Goal: Task Accomplishment & Management: Complete application form

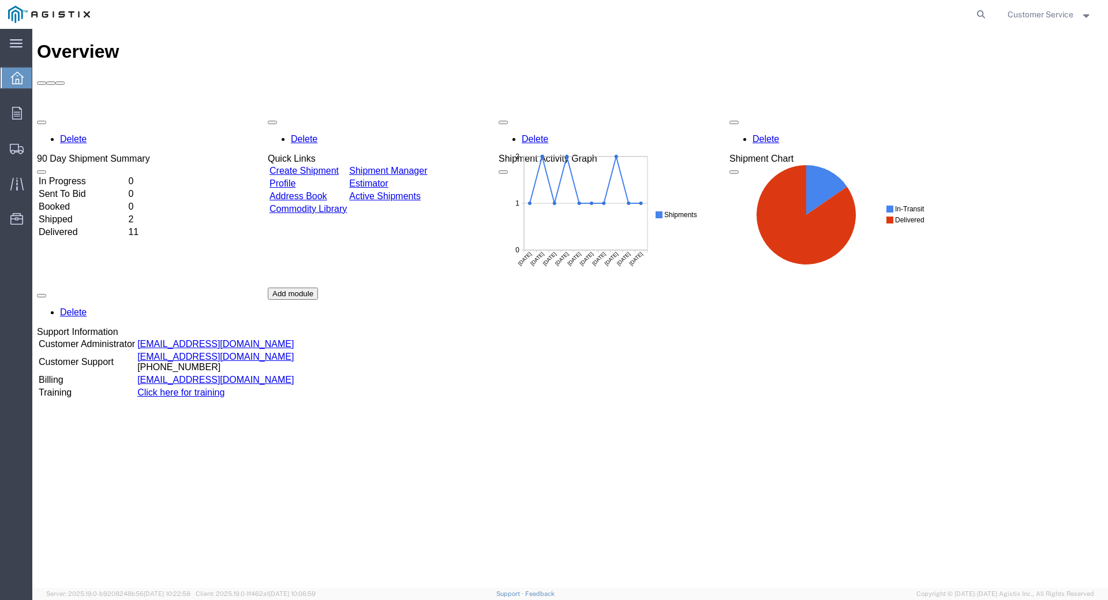
click at [335, 165] on td "Create Shipment" at bounding box center [308, 171] width 78 height 12
click at [333, 166] on link "Create Shipment" at bounding box center [304, 171] width 69 height 10
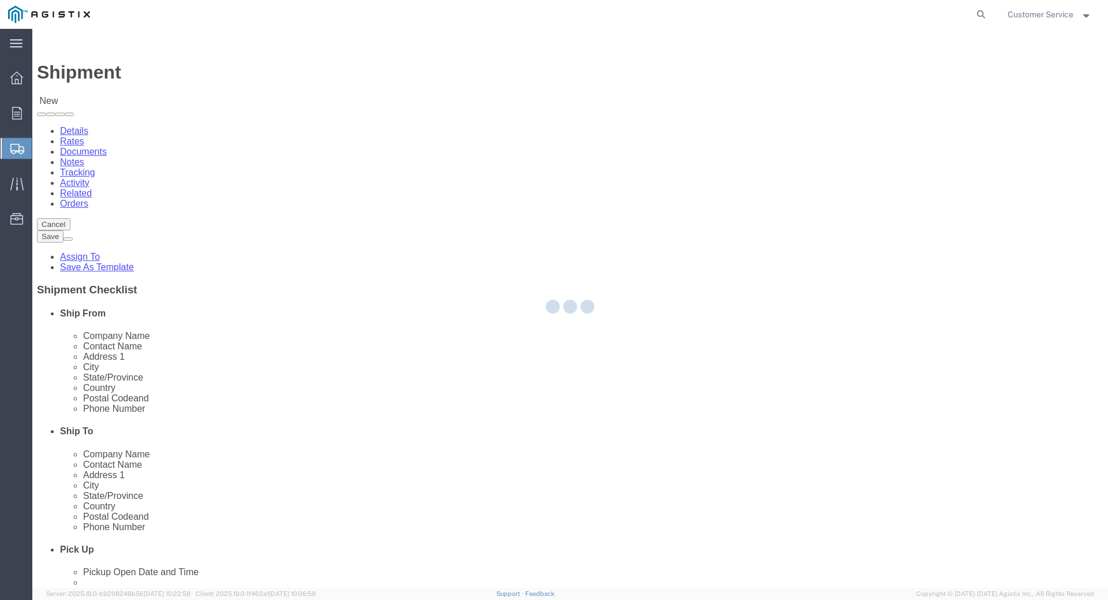
select select
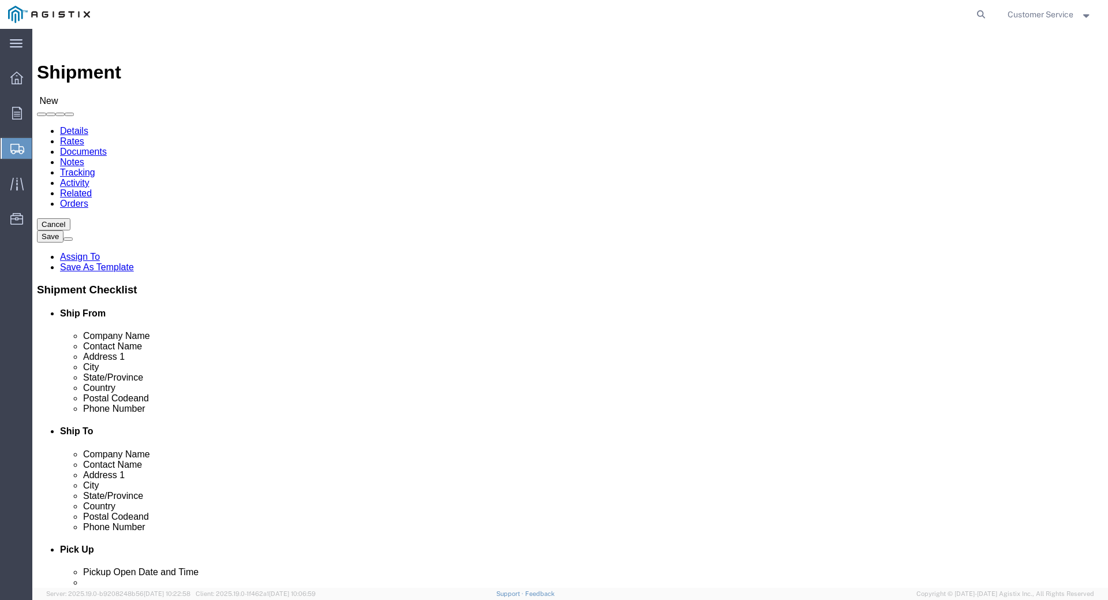
click select "Select PG&E Trenton Corp"
select select "9596"
click select "Select PG&E Trenton Corp"
select select "PURCHORD"
select select
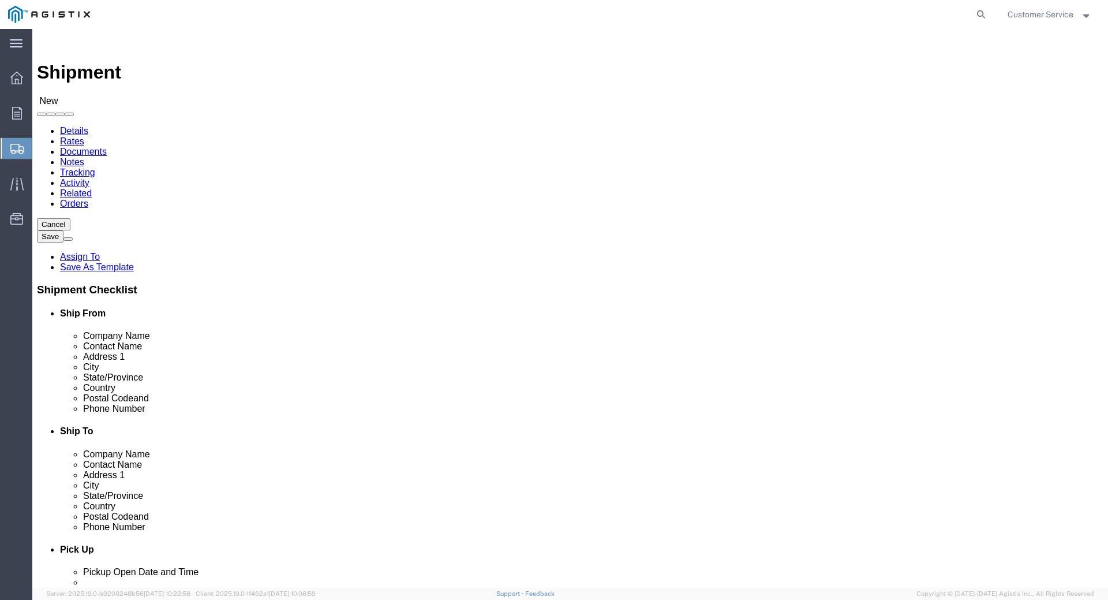
select select
click select "Select All Others [GEOGRAPHIC_DATA] [GEOGRAPHIC_DATA] [GEOGRAPHIC_DATA] [GEOGRA…"
select select "19996"
click select "Select All Others [GEOGRAPHIC_DATA] [GEOGRAPHIC_DATA] [GEOGRAPHIC_DATA] [GEOGRA…"
select select "MYPROFILE"
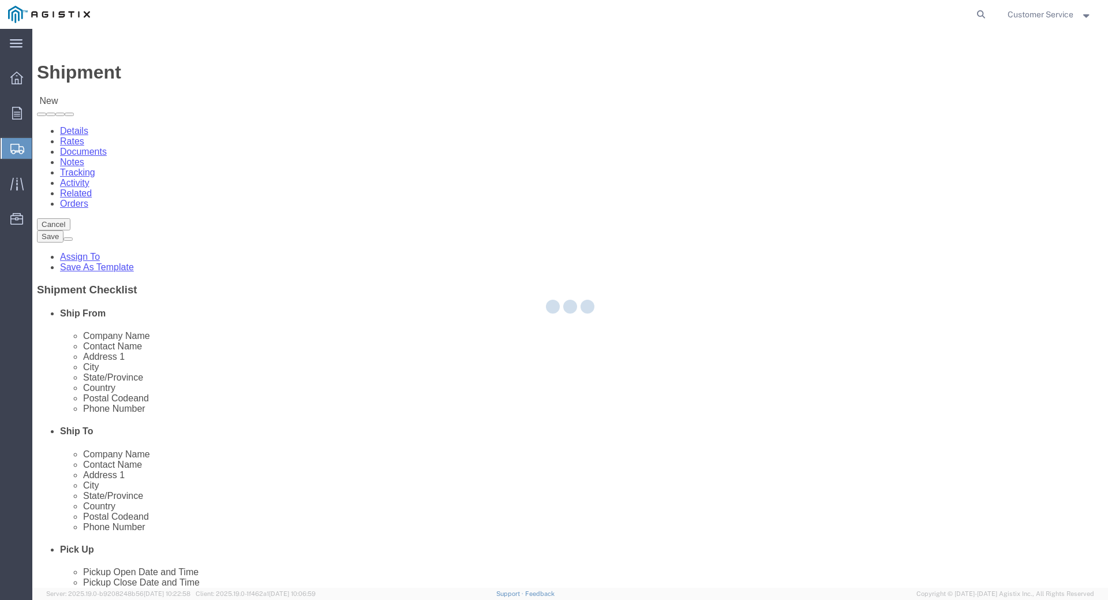
type input "Trenton Corp"
type input "Customer Service"
type input "[STREET_ADDRESS][PERSON_NAME]"
type input "[PERSON_NAME][GEOGRAPHIC_DATA]"
type input "48103"
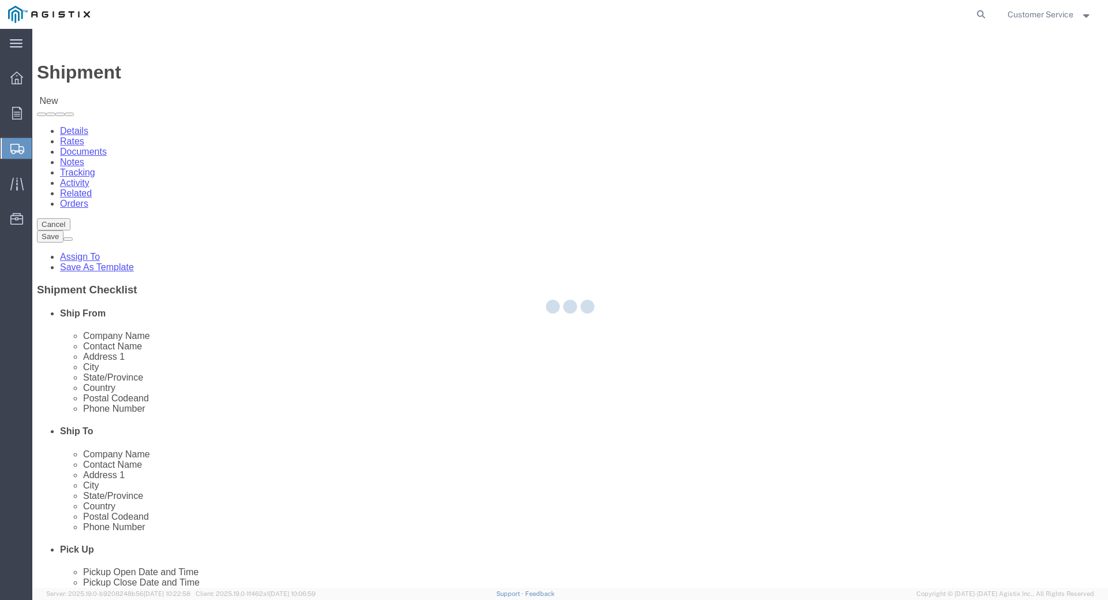
type input "[PHONE_NUMBER]"
type input "[EMAIL_ADDRESS][DOMAIN_NAME]"
checkbox input "true"
select select "MI"
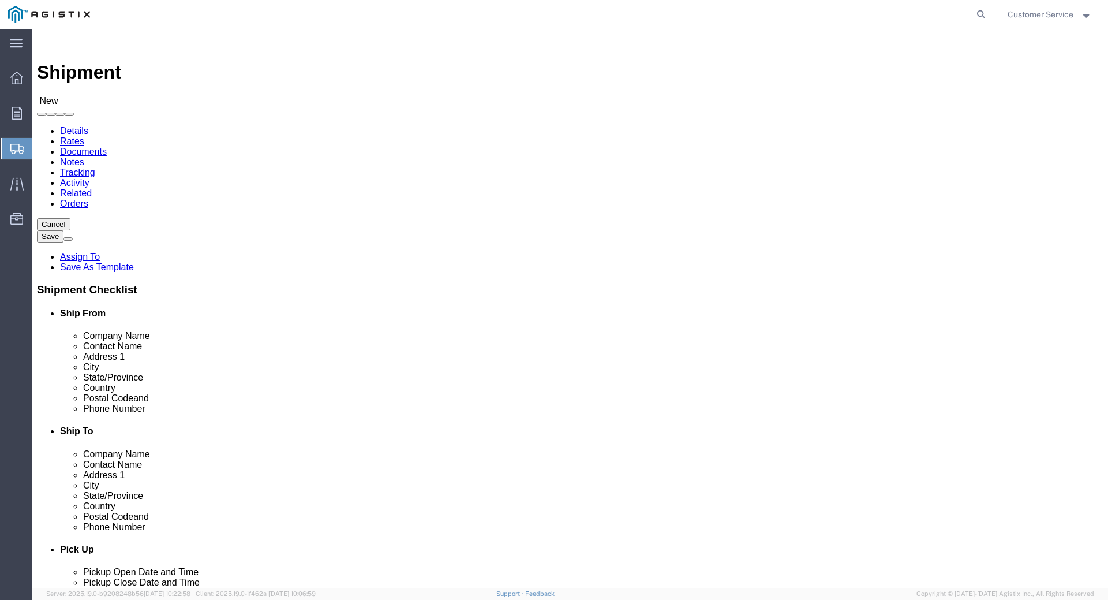
type input "whea"
select select "19996"
type input "PG&E"
type input "[STREET_ADDRESS]"
type input "Wheatland"
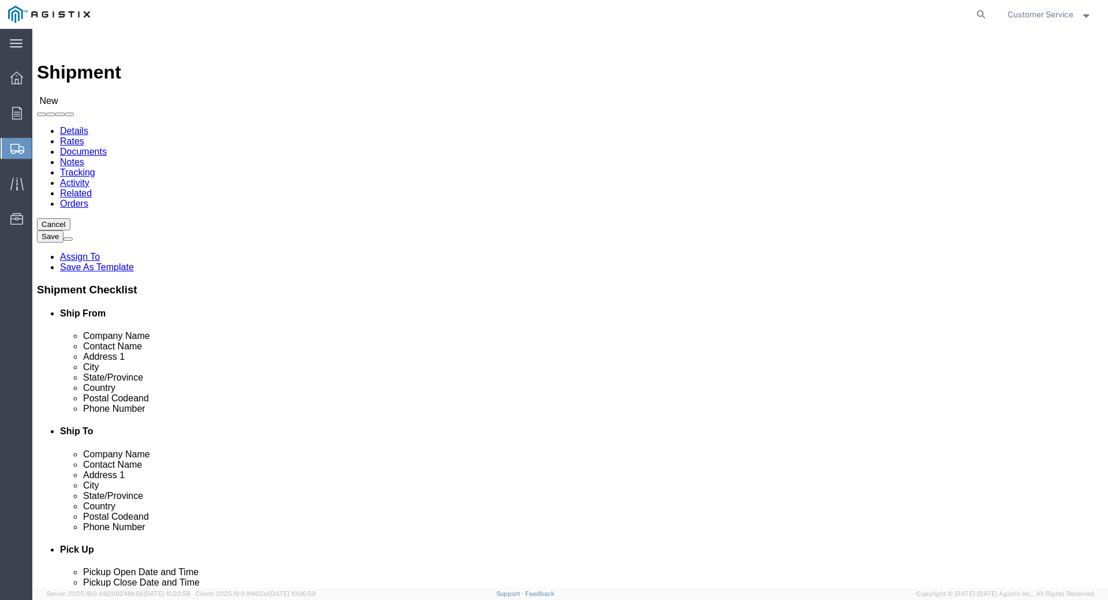
type input "95692"
select select "CA"
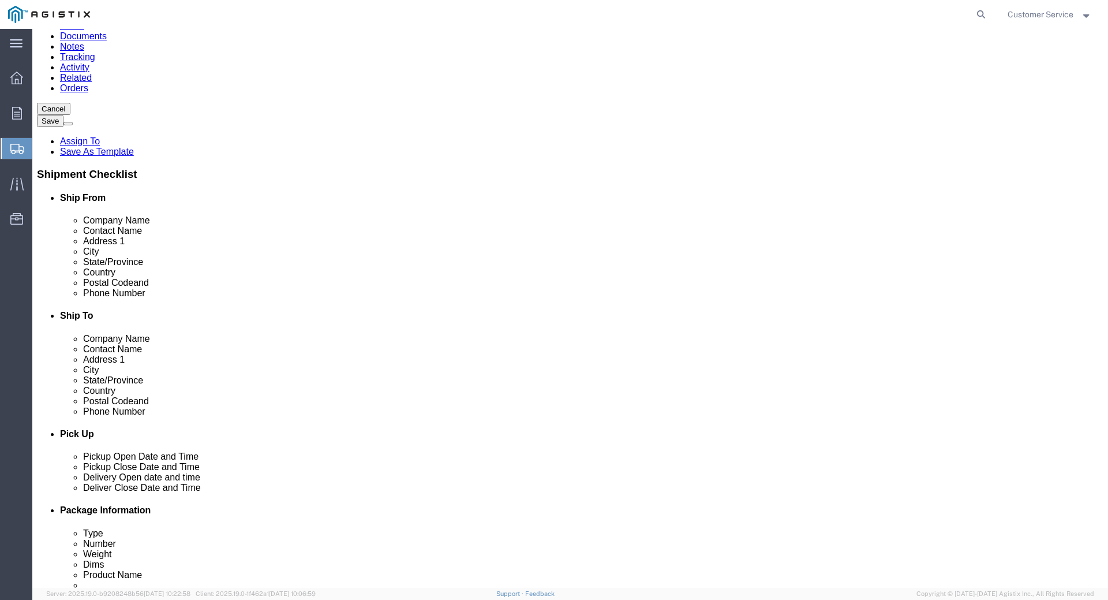
click input "text"
paste input "[PHONE_NUMBER]"
drag, startPoint x: 609, startPoint y: 372, endPoint x: 576, endPoint y: 372, distance: 32.9
click input "[PHONE_NUMBER]"
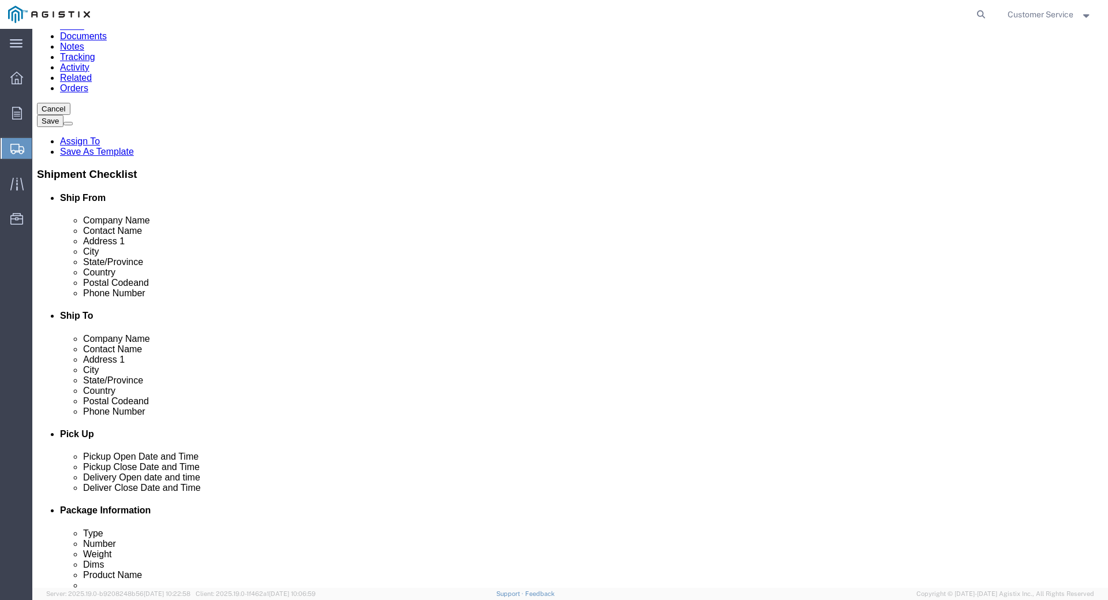
type input "[PHONE_NUMBER]"
click div "Location [GEOGRAPHIC_DATA] [GEOGRAPHIC_DATA] My Profile Location (OBSOLETE) [GE…"
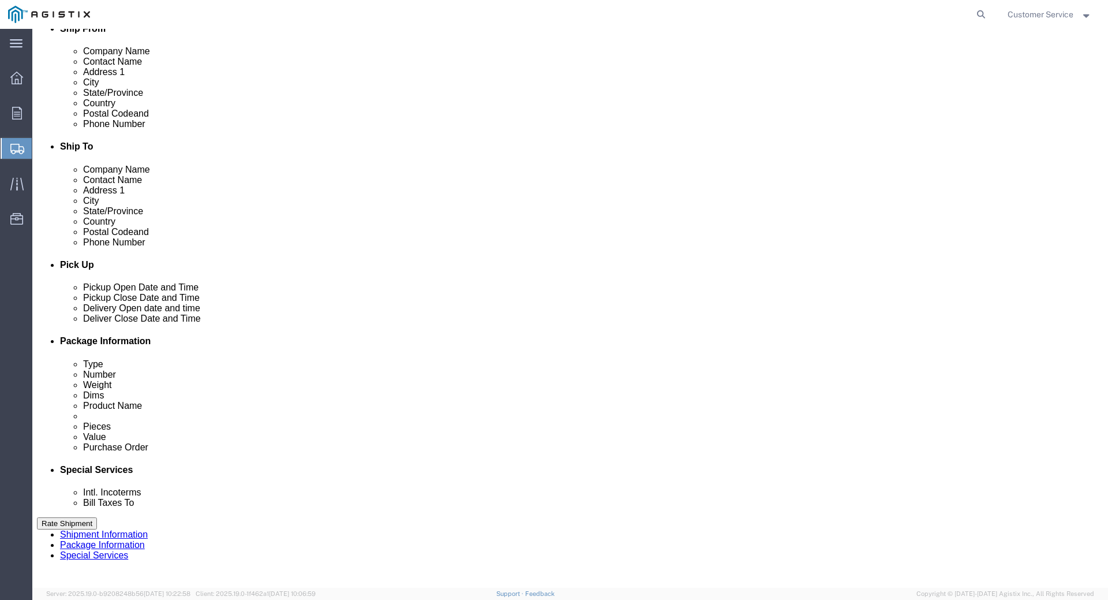
scroll to position [289, 0]
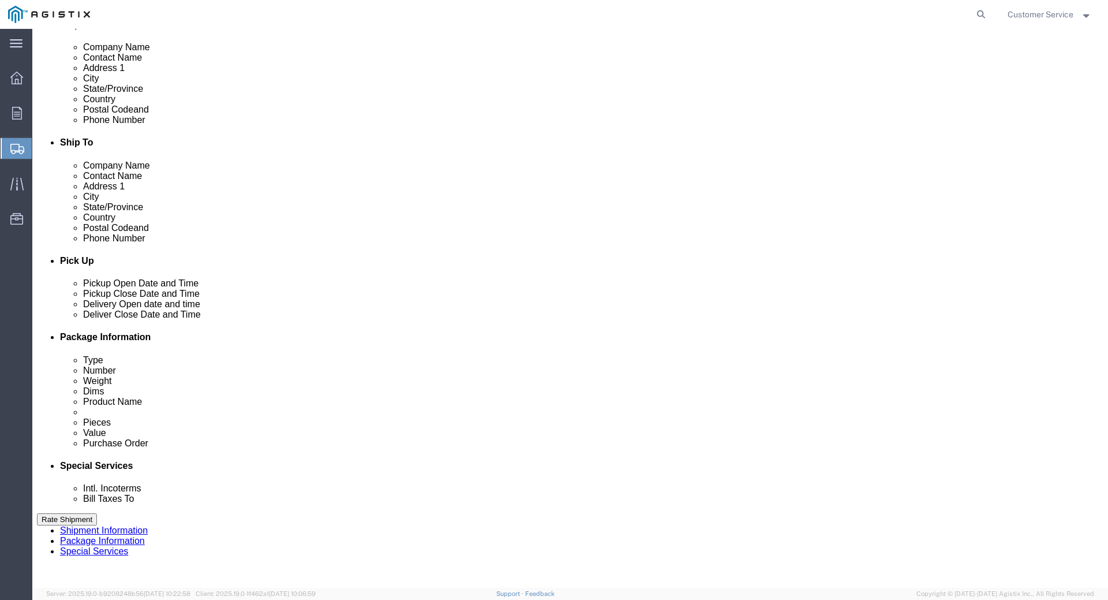
click div "[DATE] 9:00 AM"
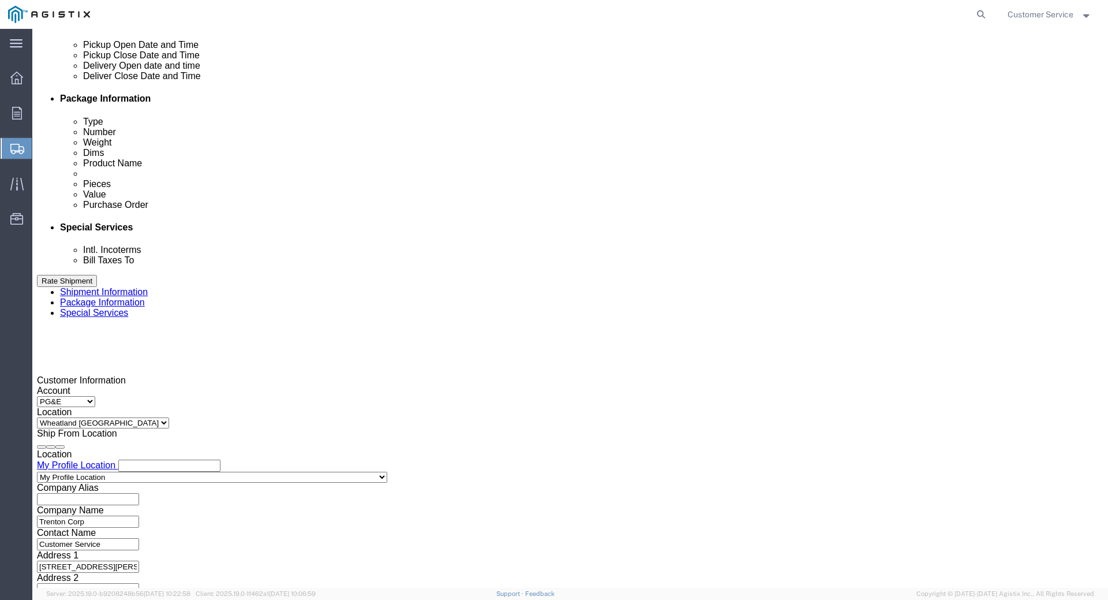
click input "12:00 AM"
type input "12:00 pM"
click button "Apply"
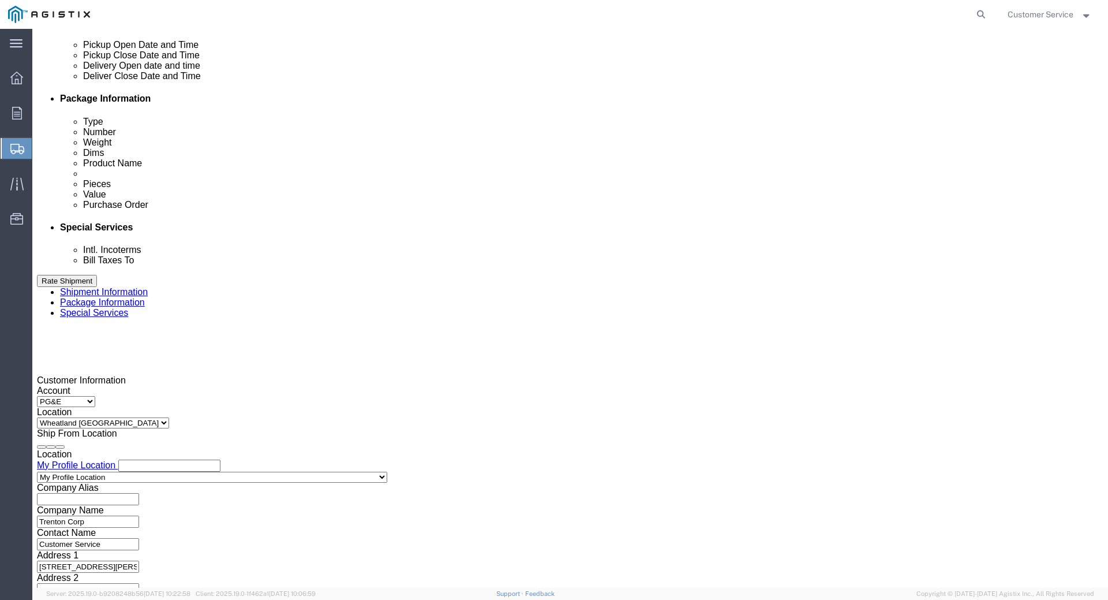
click select "Select Air Less than Truckload Multi-Leg Ocean Freight Rail Small Parcel Truckl…"
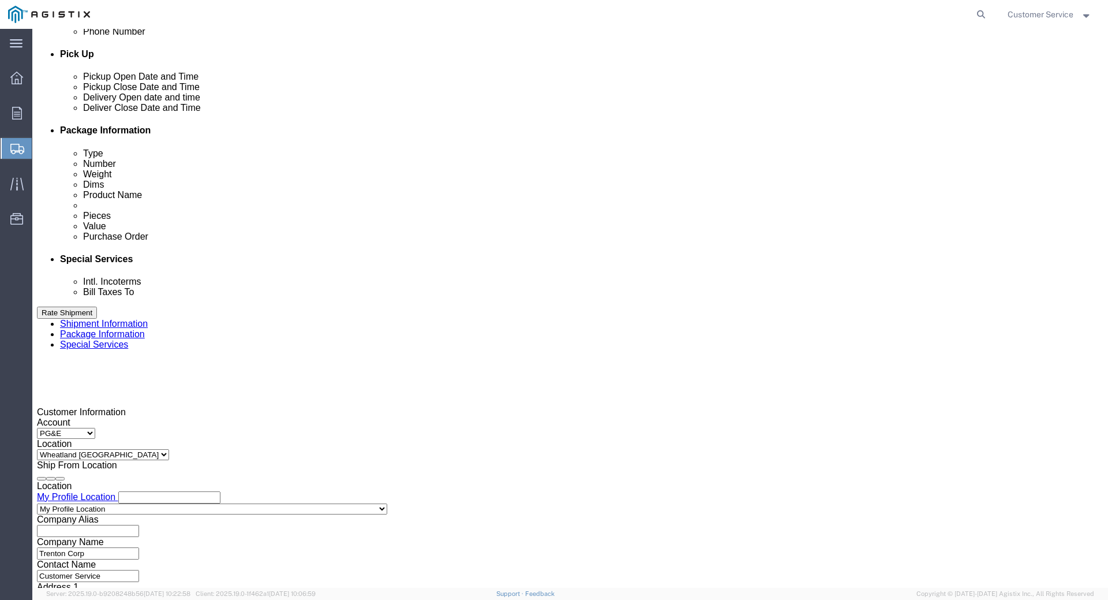
scroll to position [469, 0]
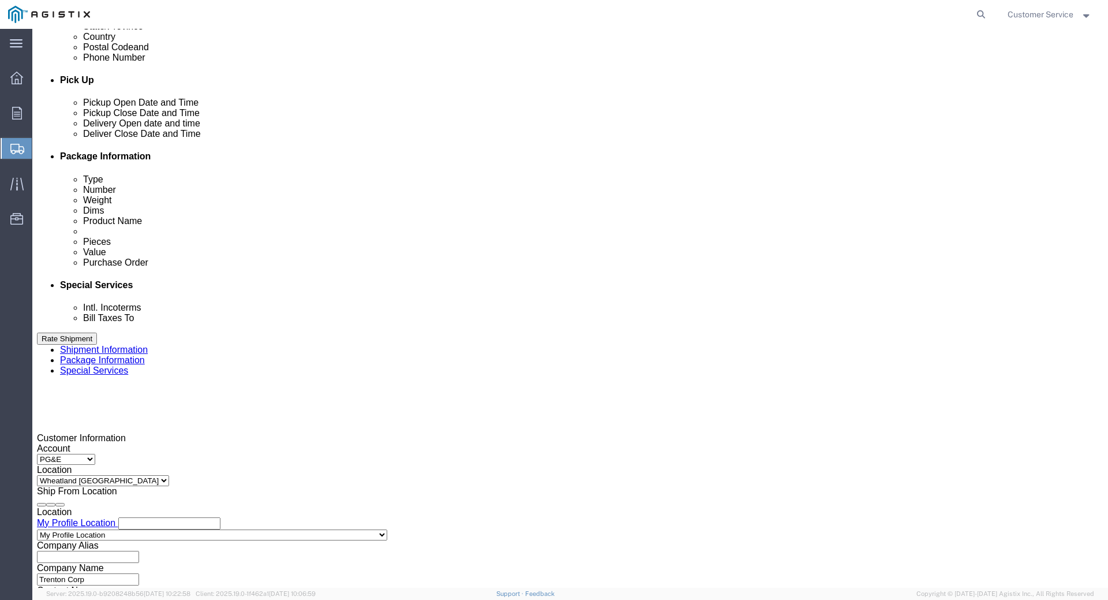
click div "[DATE] 1:00 PM"
click input "1:00 PM"
type input "3:00 PM"
click button "Apply"
click div
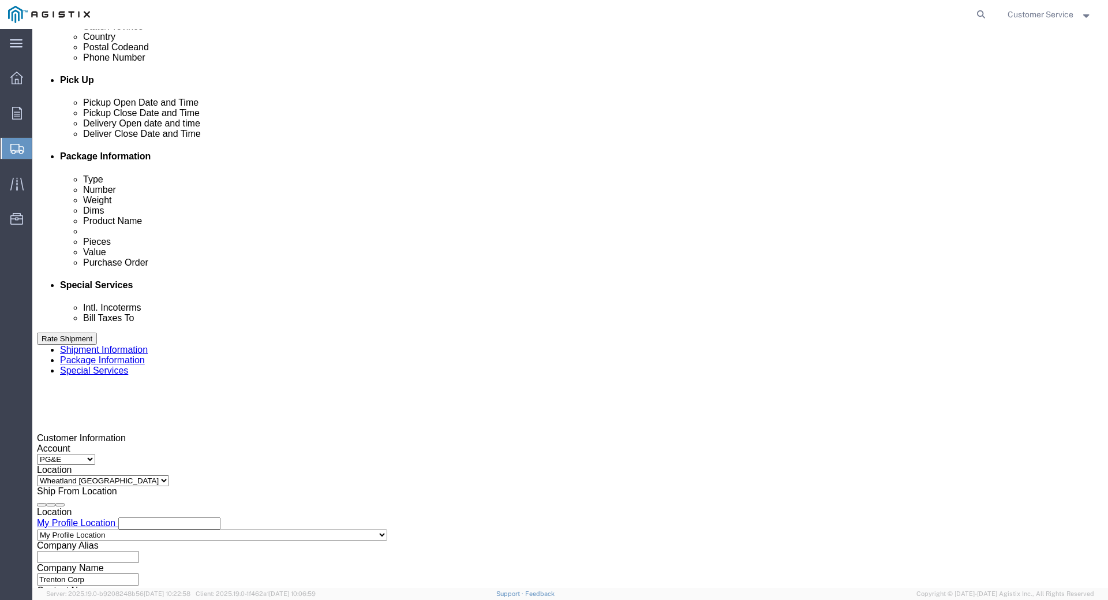
click input "4:00 PM"
click input "9:00 PM"
type input "9:00 AM"
click button "Apply"
click div
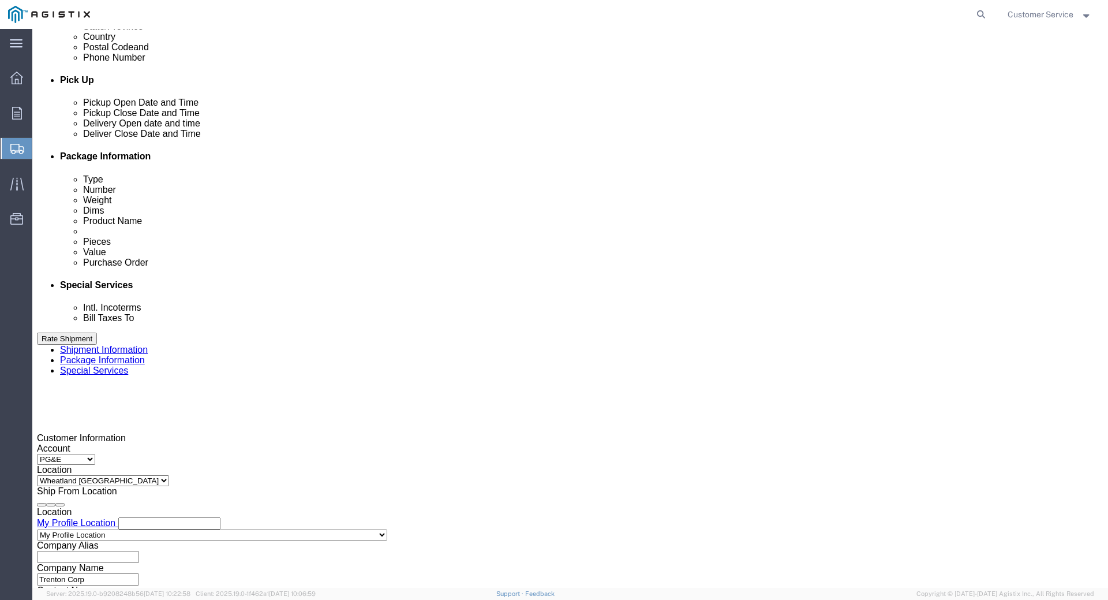
type input "4:00 PM"
click div "Close Time 4:00 PM [DATE] 10:00 AM - [DATE] 10:00 AM Cancel Apply"
click button "Apply"
click select "Select Account Type Activity ID Airline Appointment Number ASN Batch Request # …"
drag, startPoint x: 85, startPoint y: 340, endPoint x: 104, endPoint y: 340, distance: 18.5
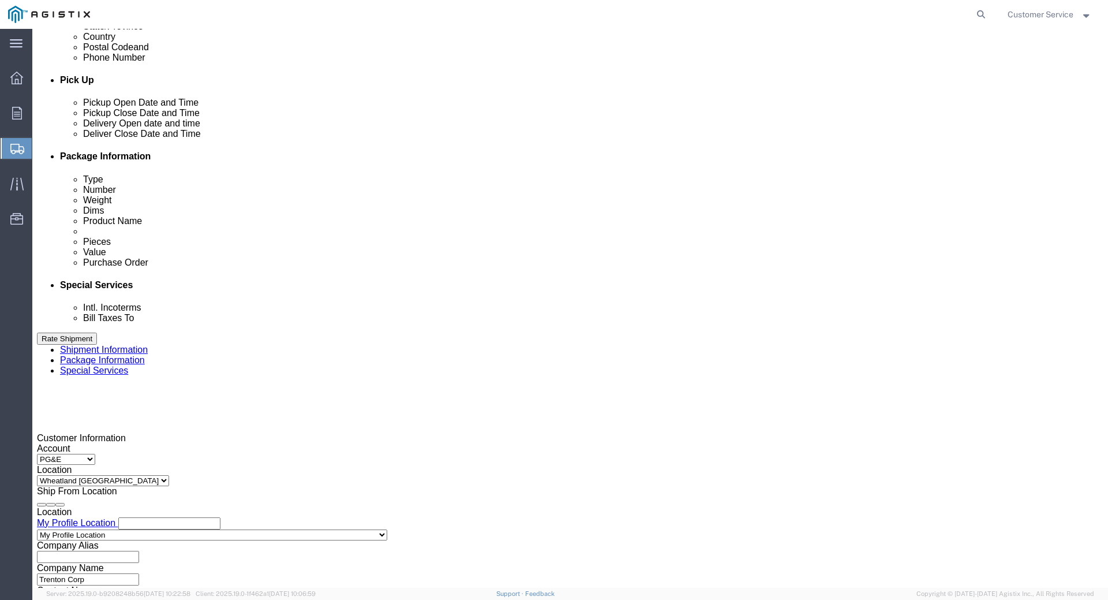
click select "Select Account Type Activity ID Airline Appointment Number ASN Batch Request # …"
click input "text"
paste input "S100632405"
type input "S100632405"
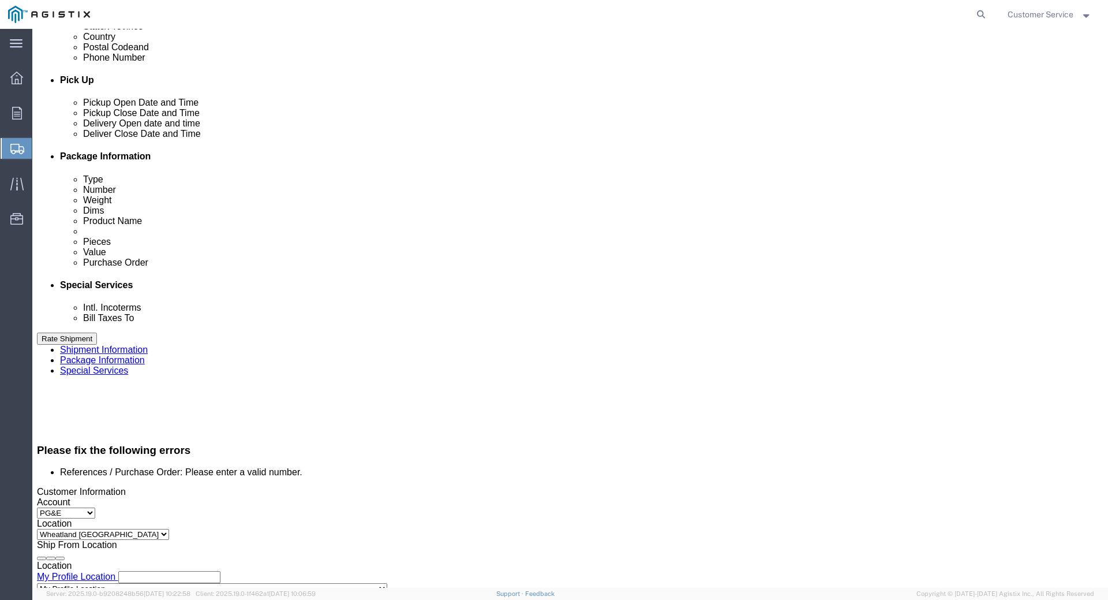
scroll to position [518, 0]
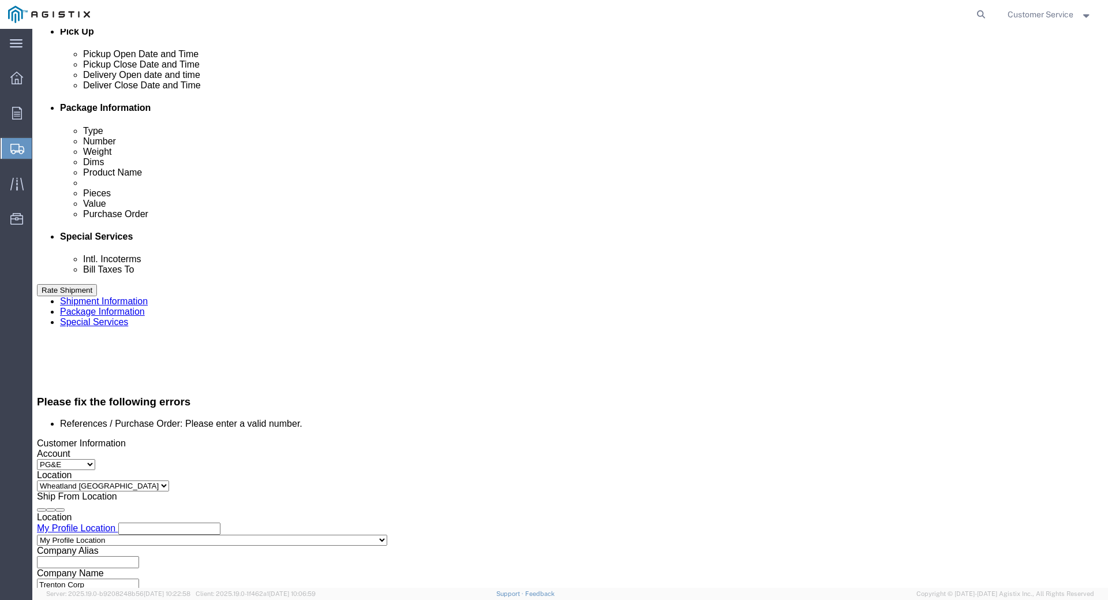
click select "Select Account Type Activity ID Airline Appointment Number ASN Batch Request # …"
select select "SALEORDR"
click select "Select Account Type Activity ID Airline Appointment Number ASN Batch Request # …"
type input "SO66826/SH74841"
click div "Shipping Mode (Optional)"
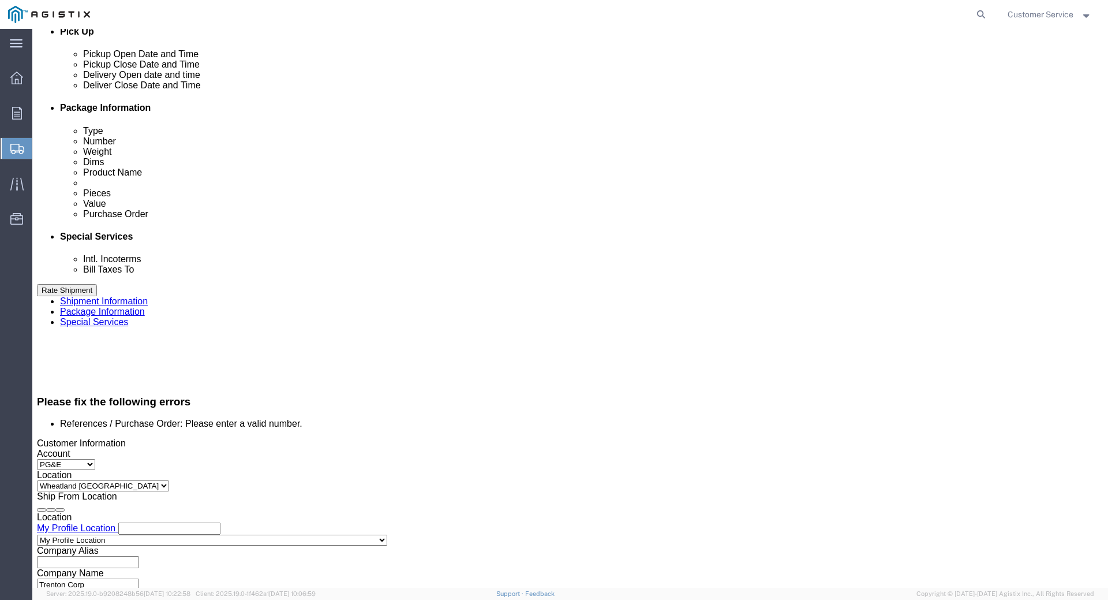
scroll to position [575, 0]
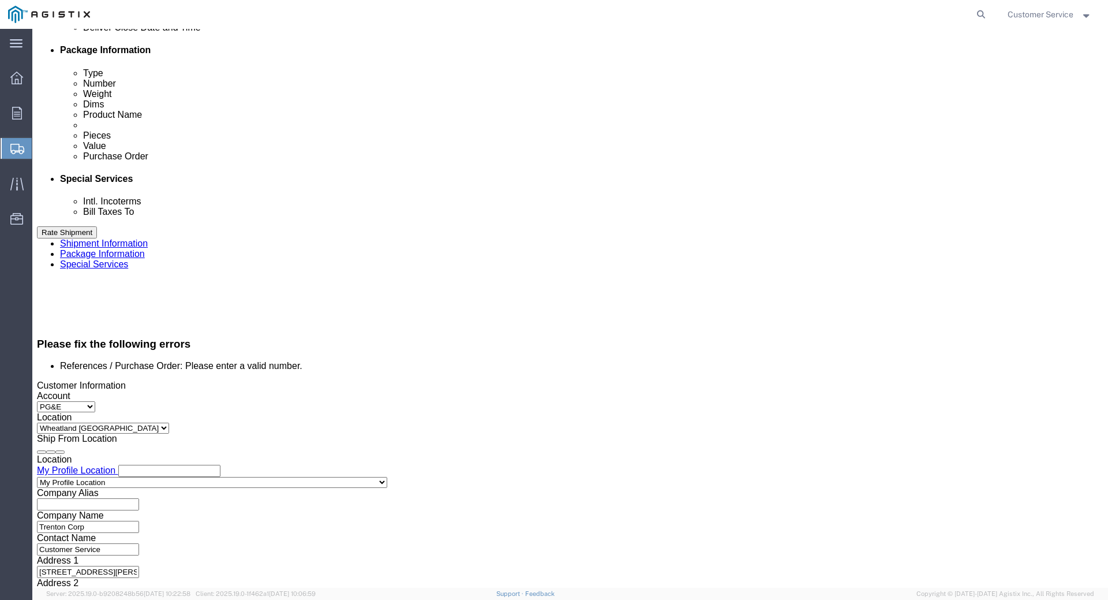
click select "Select Account Type Activity ID Airline Appointment Number ASN Batch Request # …"
click div "Please fix the following errors References / Purchase Order: Please enter a val…"
click button "Continue"
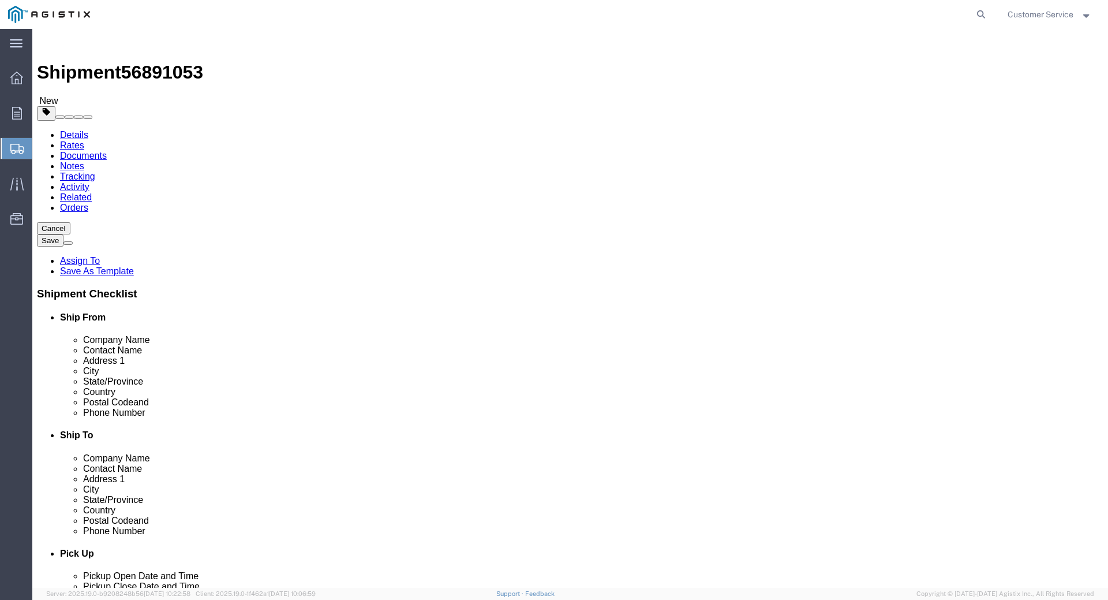
click select "Select Bulk Bundle(s) Cardboard Box(es) Carton(s) Crate(s) Drum(s) (Fiberboard)…"
click div "Package Type Select Bulk Bundle(s) Cardboard Box(es) Carton(s) Crate(s) Drum(s)…"
click select "Select Bulk Bundle(s) Cardboard Box(es) Carton(s) Crate(s) Drum(s) (Fiberboard)…"
select select "PSNS"
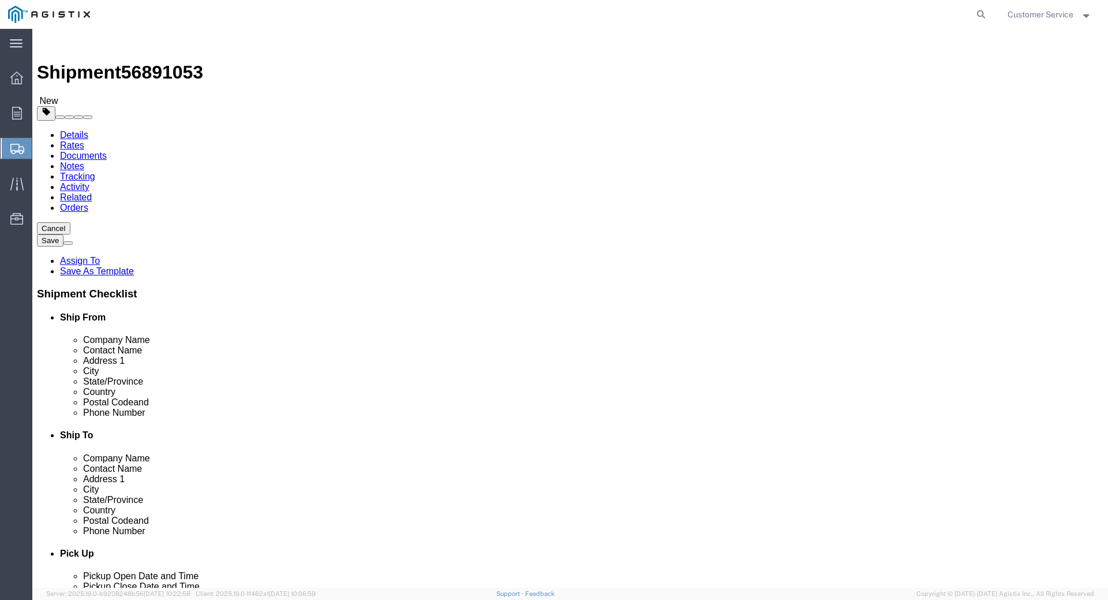
click select "Select Bulk Bundle(s) Cardboard Box(es) Carton(s) Crate(s) Drum(s) (Fiberboard)…"
click input "Length : This field is required."
type input "50"
type input "40"
type input "15"
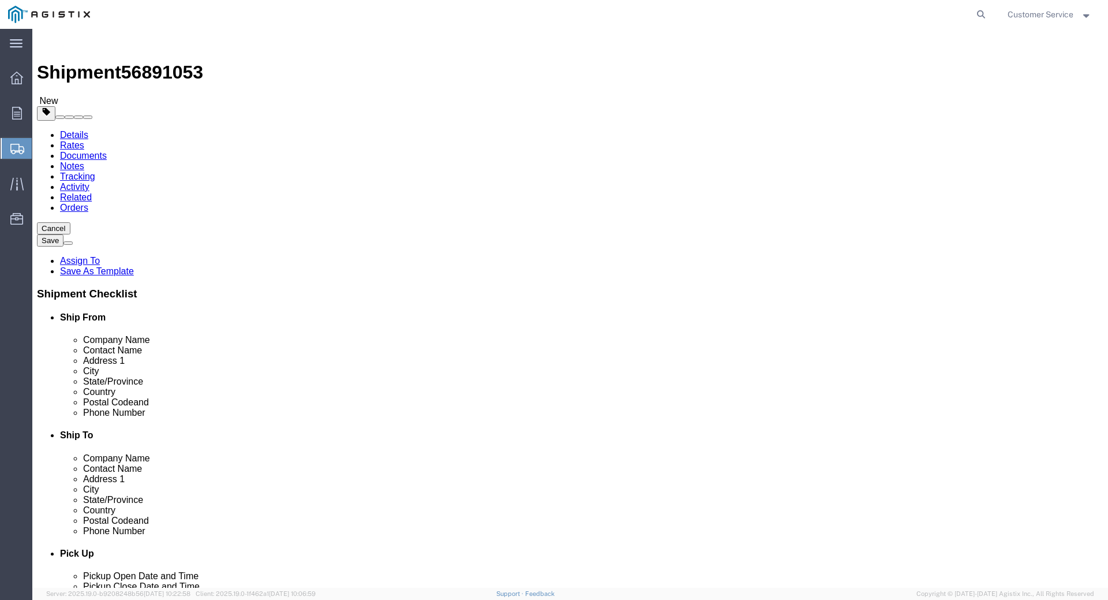
type input "251"
click link "Add Content"
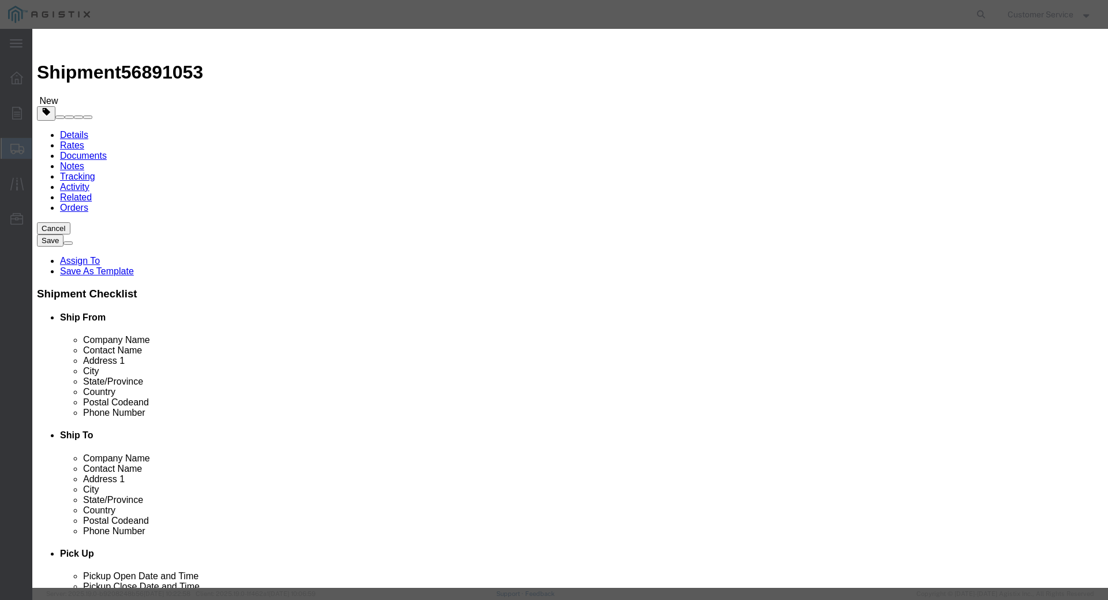
click input "text"
type input "Coating Material"
click strong "COATING MATERIAL"
select select
select select "USD"
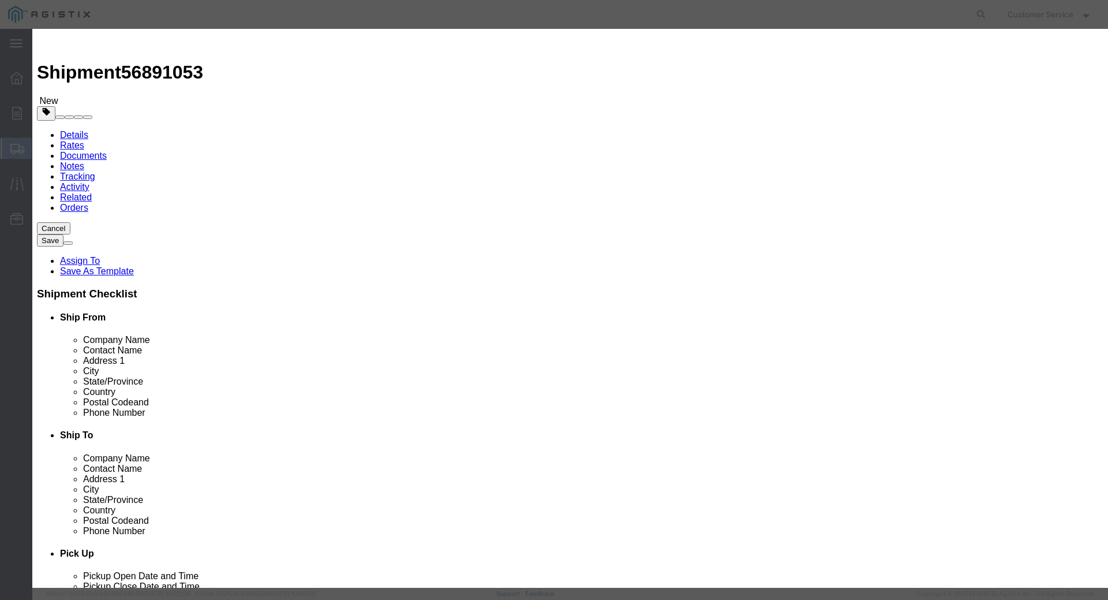
type input "COATING MATERIAL CREA"
type input "D790666"
type input "COATING MATERIAL CREA"
click input "text"
type input "149"
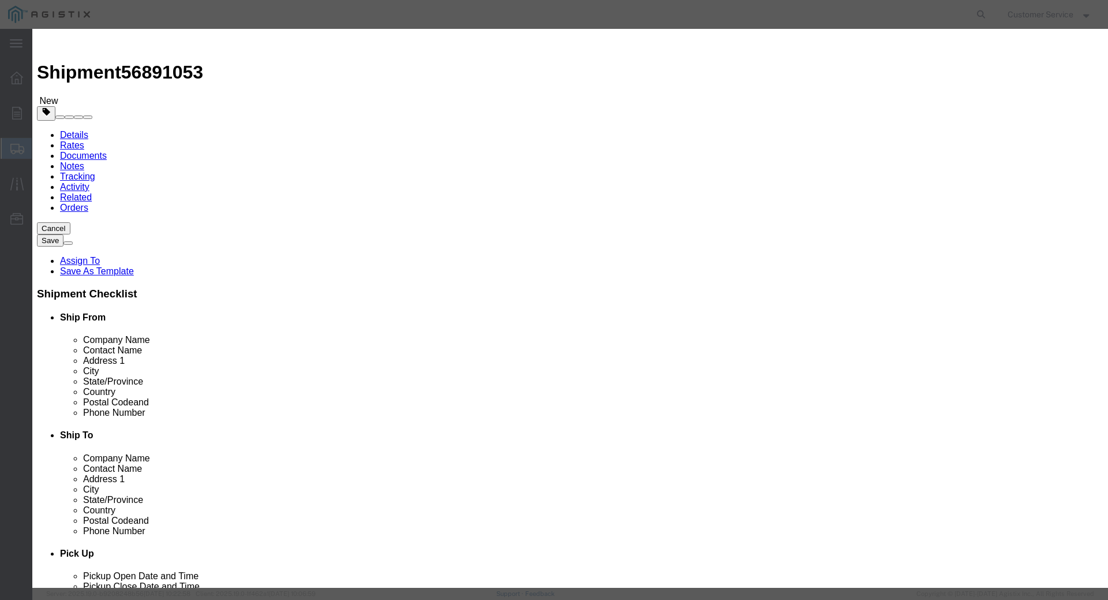
click input "text"
type input "18908"
click select "Select 50 55 60 65 70 85 92.5 100 125 175 250 300 400"
select select "70"
click select "Select 50 55 60 65 70 85 92.5 100 125 175 250 300 400"
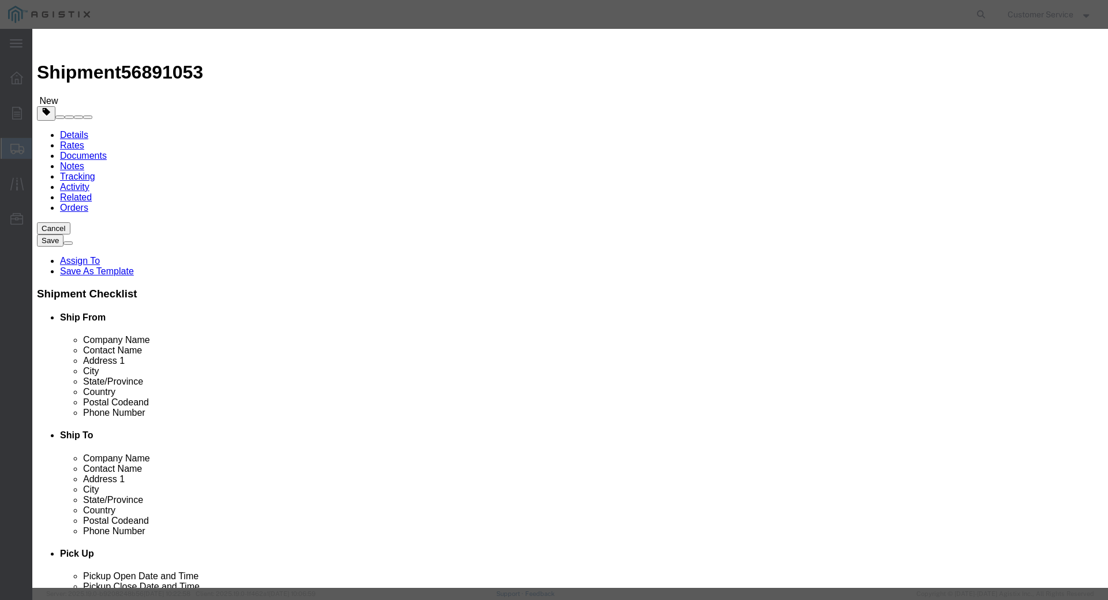
click button "Save & Close"
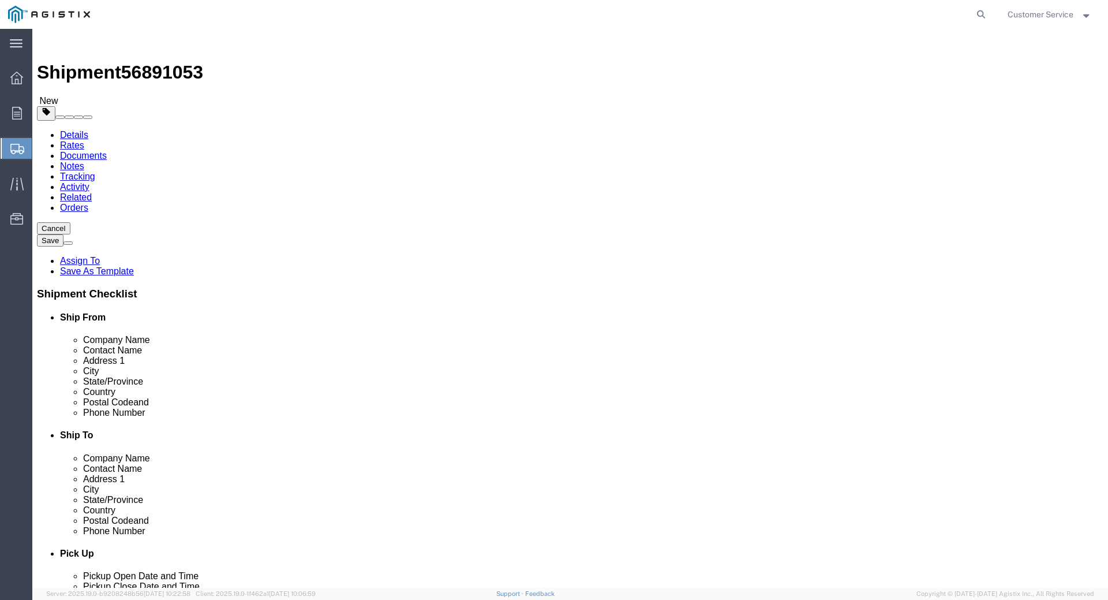
click button "Continue"
click icon
click input "Ship To Location / Contact Name : This field is required."
paste input "[PERSON_NAME]"
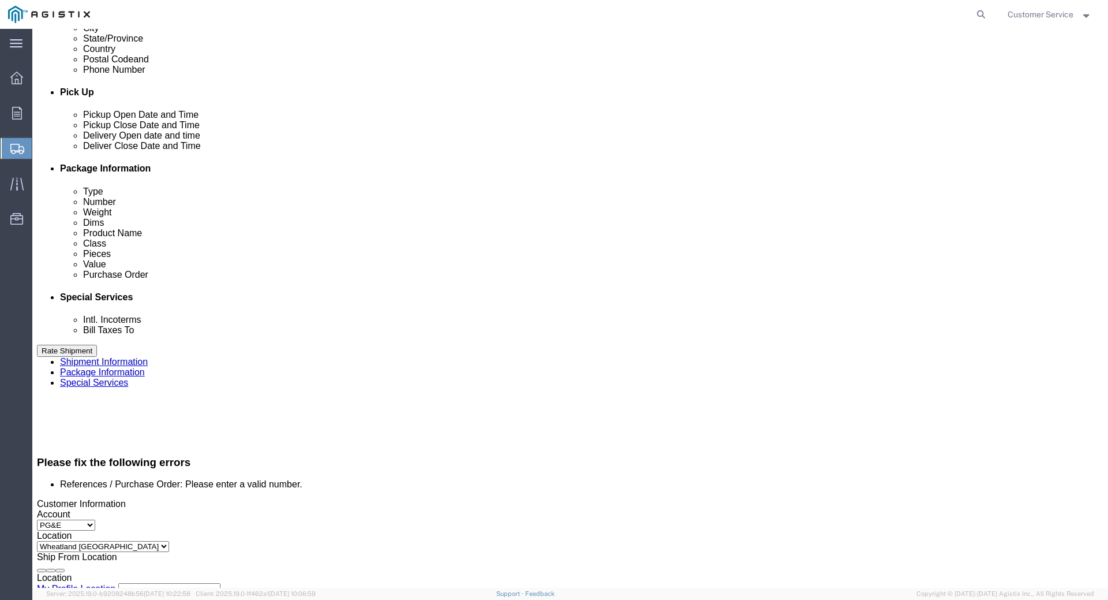
scroll to position [462, 0]
type input "[PERSON_NAME]"
drag, startPoint x: 177, startPoint y: 390, endPoint x: 52, endPoint y: 391, distance: 125.2
click div "Select Account Type Activity ID Airline Appointment Number ASN Batch Request # …"
click input "S100632405"
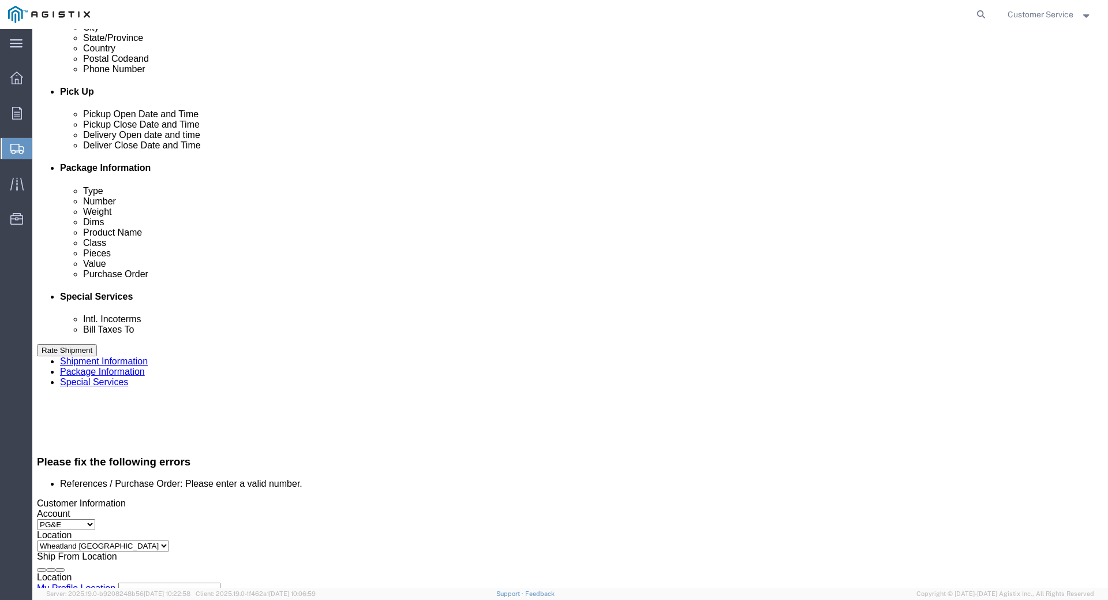
click input "S100632405"
drag, startPoint x: 213, startPoint y: 394, endPoint x: 95, endPoint y: 394, distance: 117.7
click div "Select Account Type Activity ID Airline Appointment Number ASN Batch Request # …"
paste input "US1025103P"
click div "Customer Information Account Select PG&E [GEOGRAPHIC_DATA] Corp Location Select…"
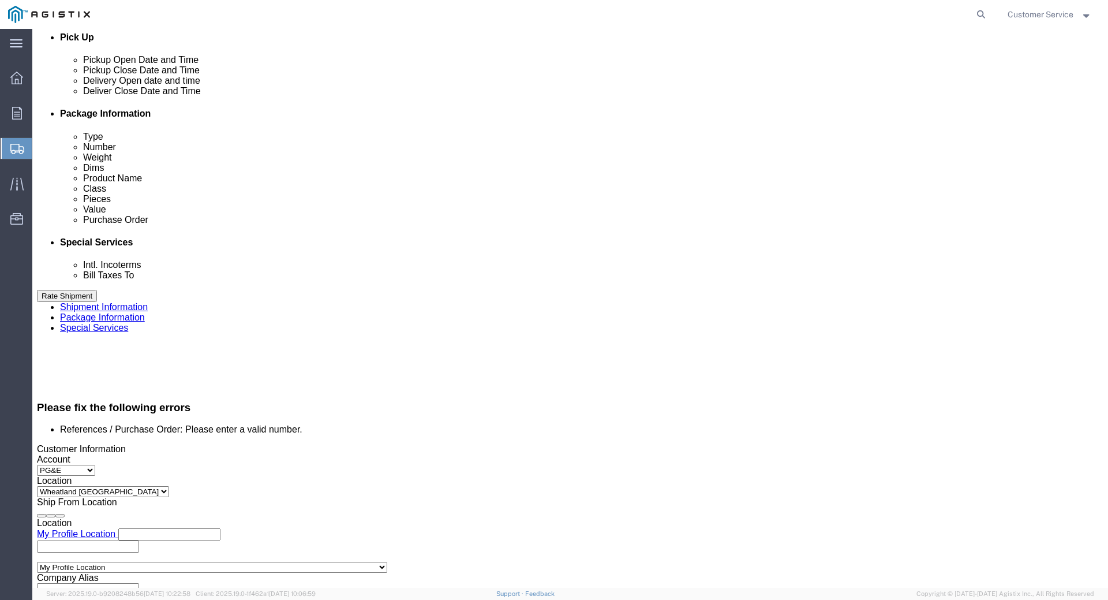
scroll to position [575, 0]
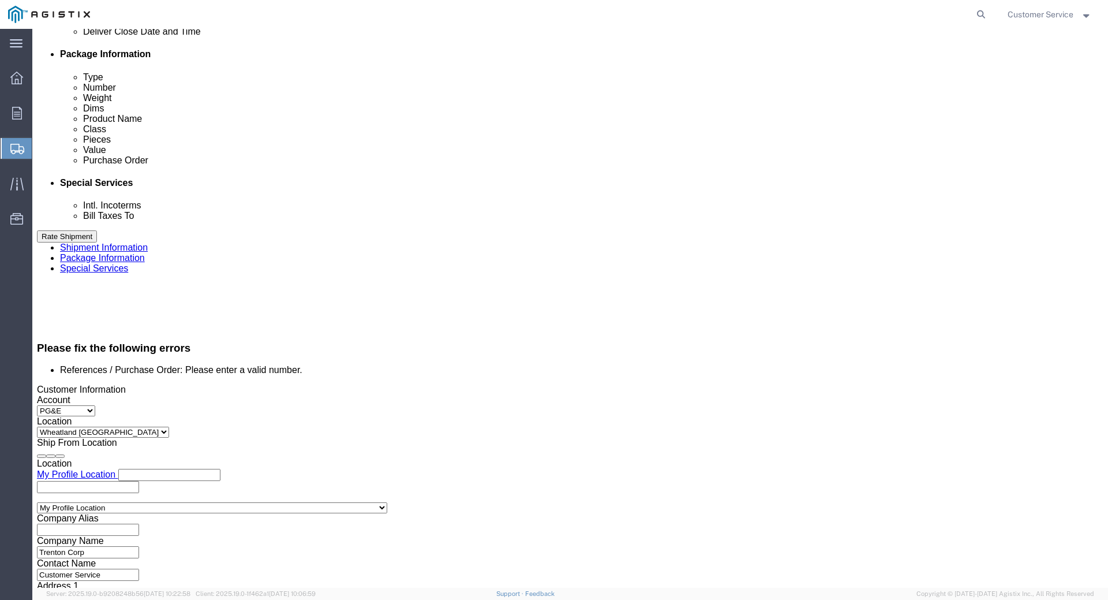
click button "Continue"
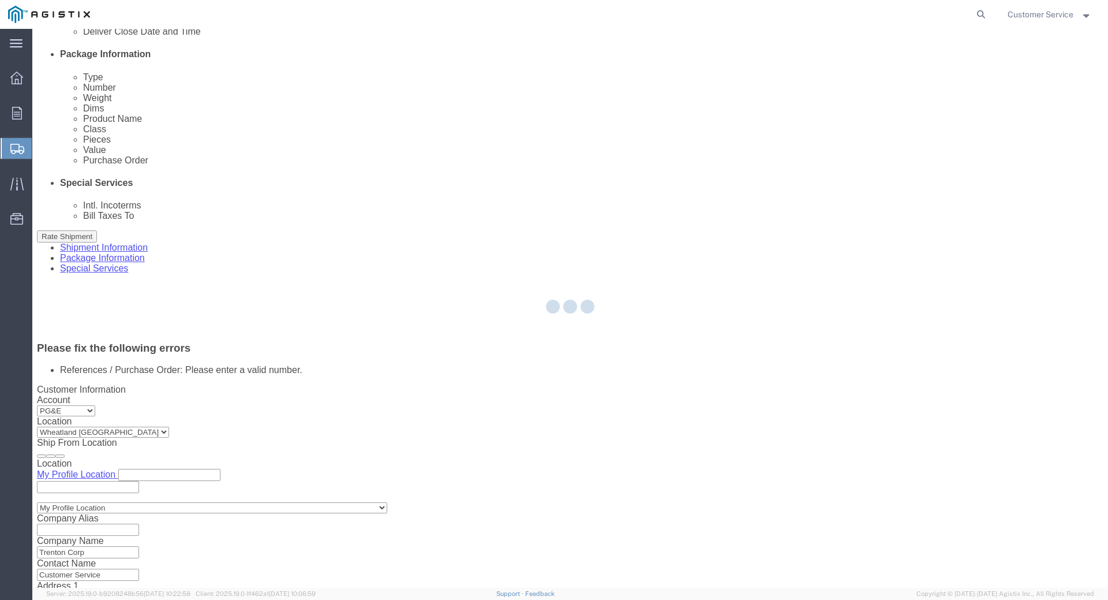
scroll to position [8, 0]
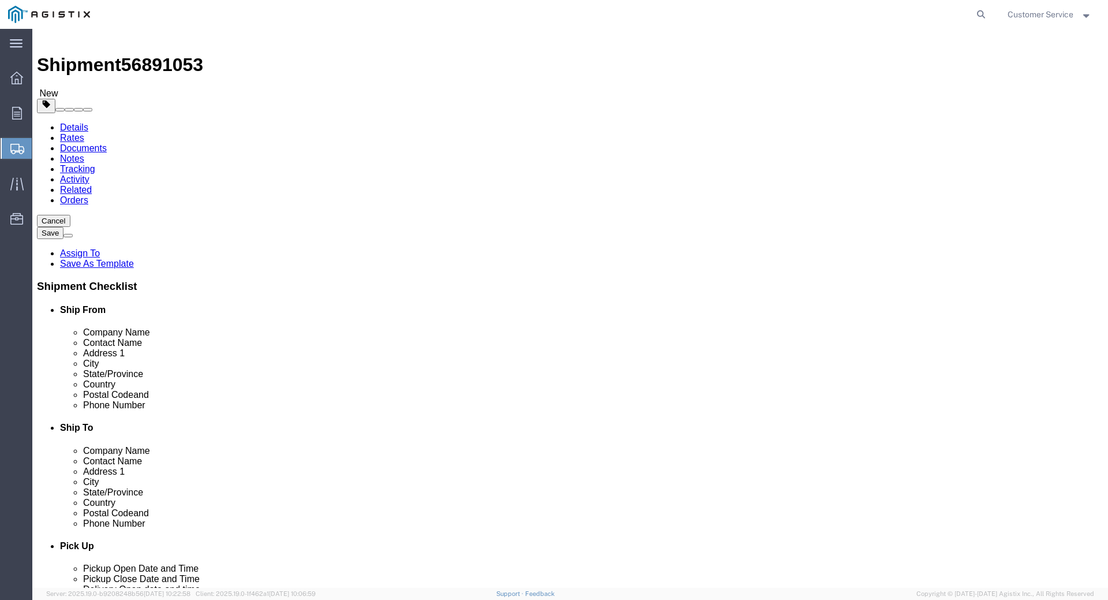
click icon
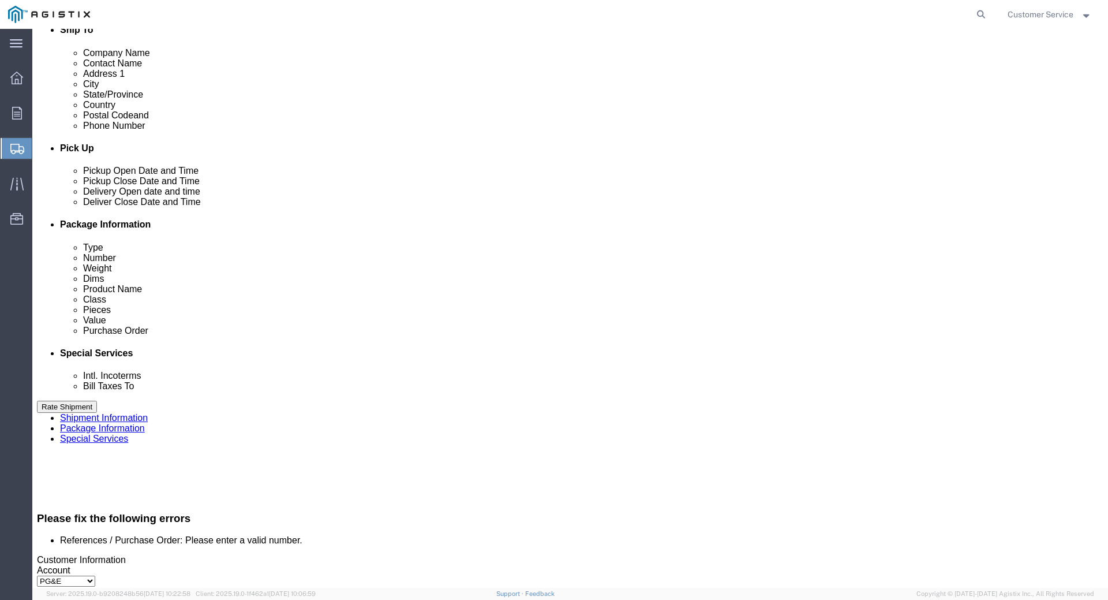
scroll to position [411, 0]
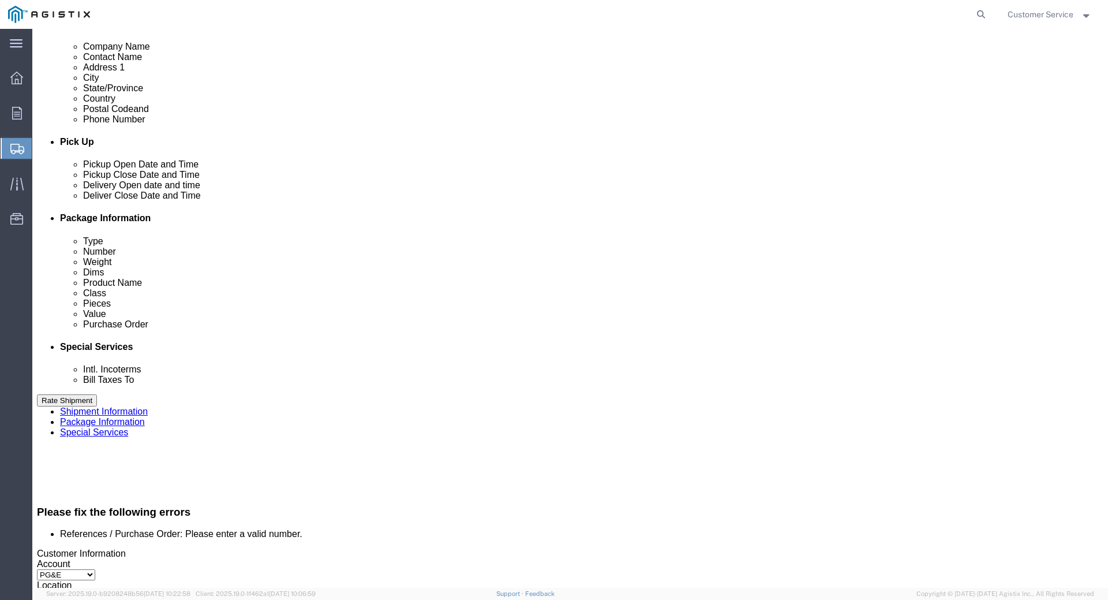
drag, startPoint x: 219, startPoint y: 437, endPoint x: 61, endPoint y: 441, distance: 157.6
click div "Select Account Type Activity ID Airline Appointment Number ASN Batch Request # …"
paste input "S100632405"
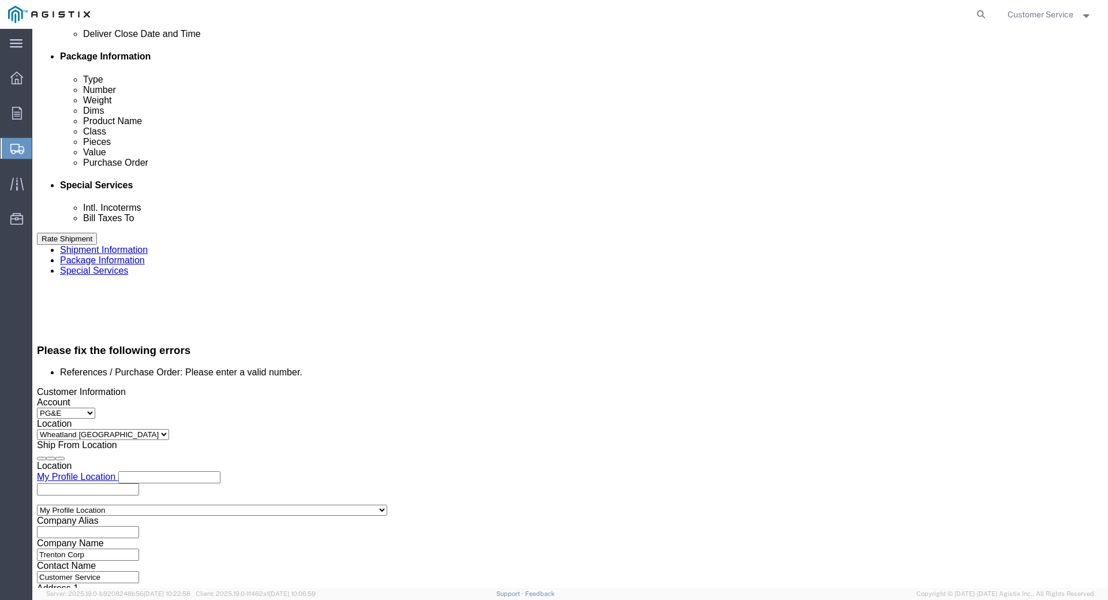
scroll to position [575, 0]
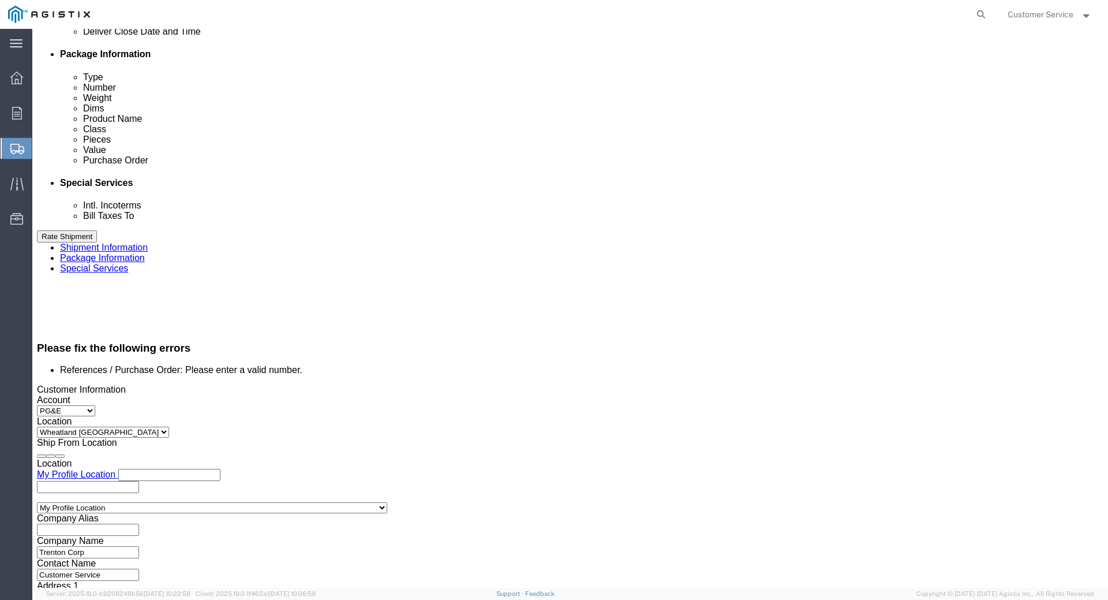
click button "Continue"
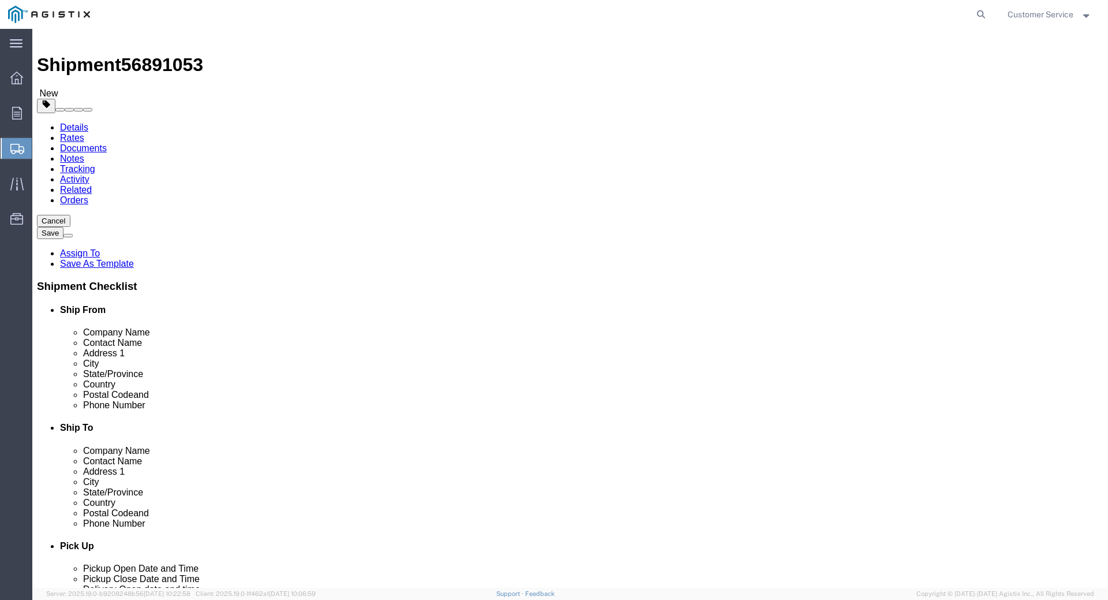
click icon
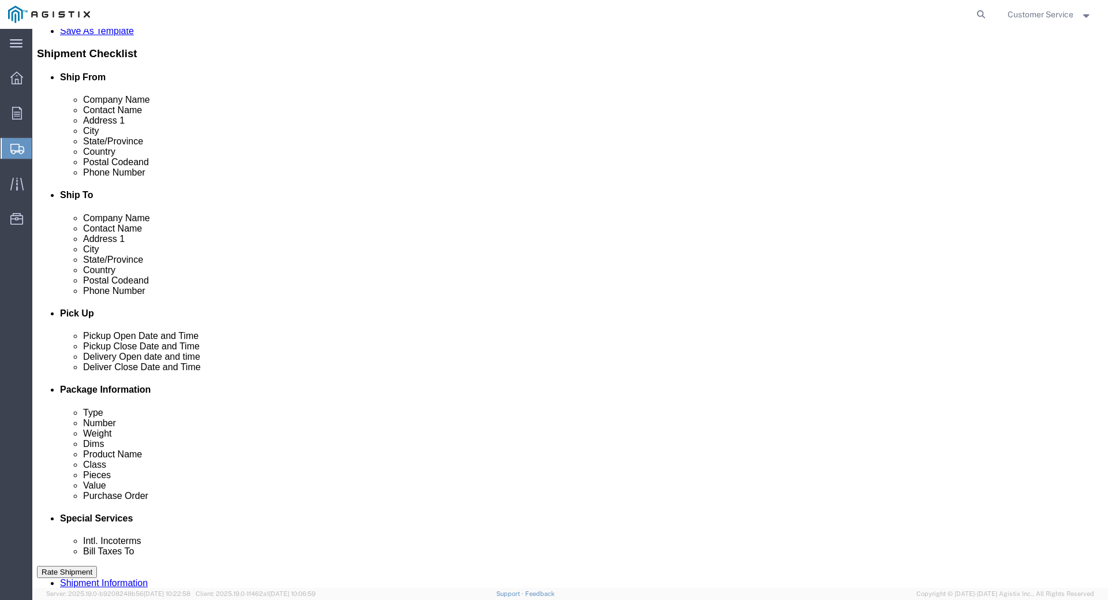
scroll to position [411, 0]
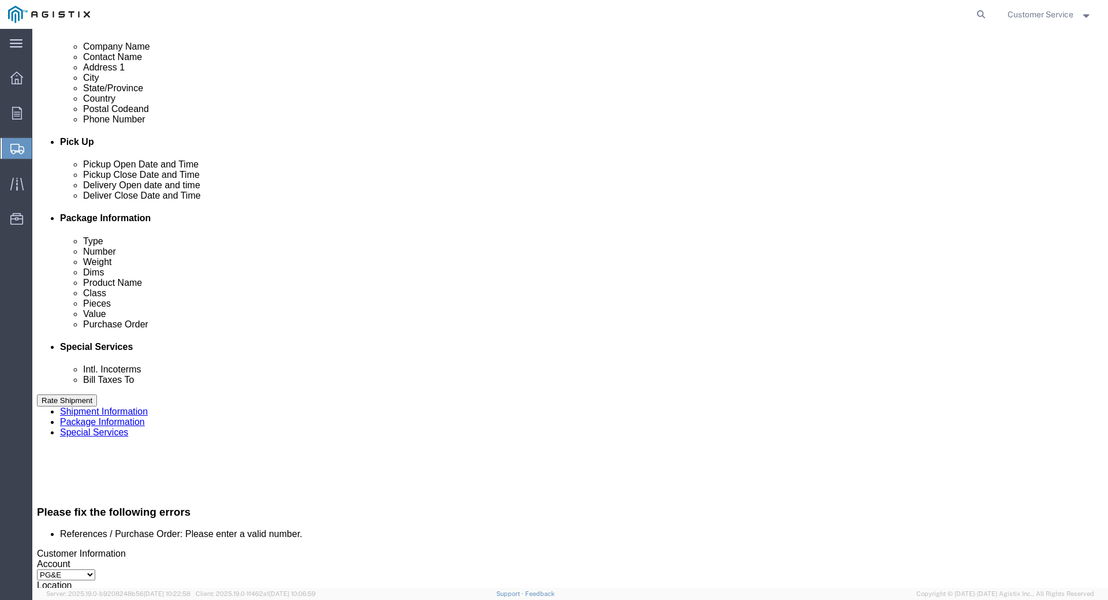
drag, startPoint x: 220, startPoint y: 447, endPoint x: 87, endPoint y: 446, distance: 132.7
click div "Select Account Type Activity ID Airline Appointment Number ASN Batch Request # …"
paste input "3501420110"
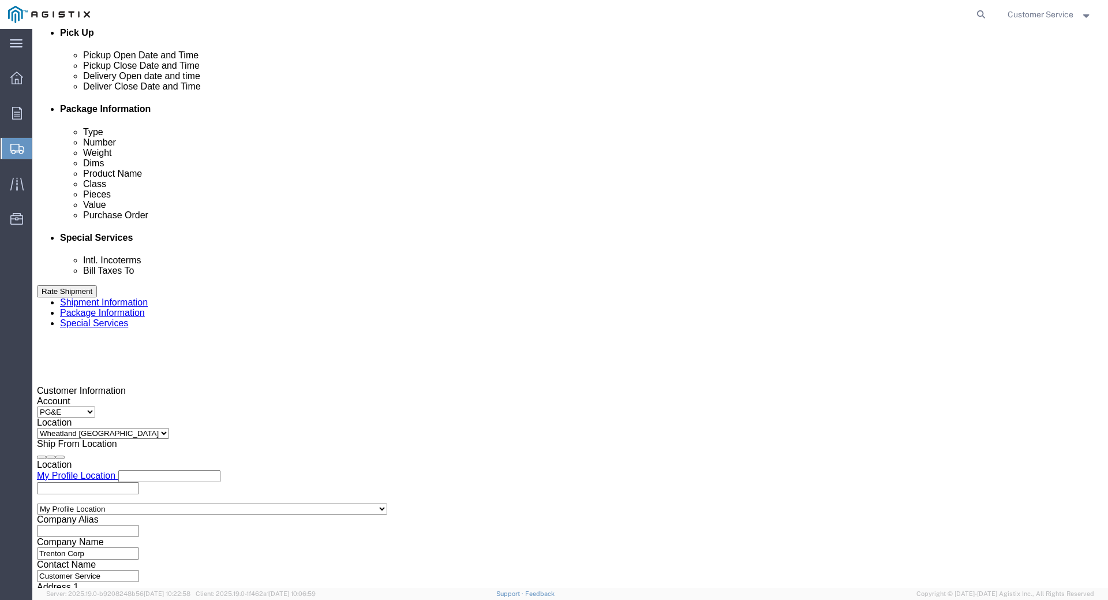
scroll to position [527, 0]
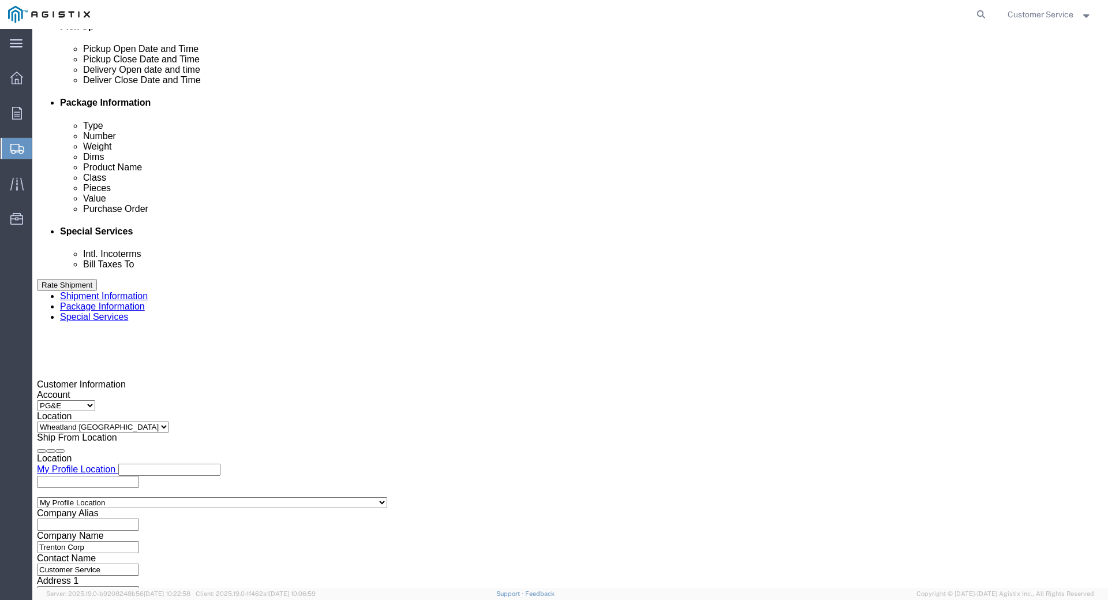
type input "3501420110"
click select "Select Account Type Activity ID Airline Appointment Number ASN Batch Request # …"
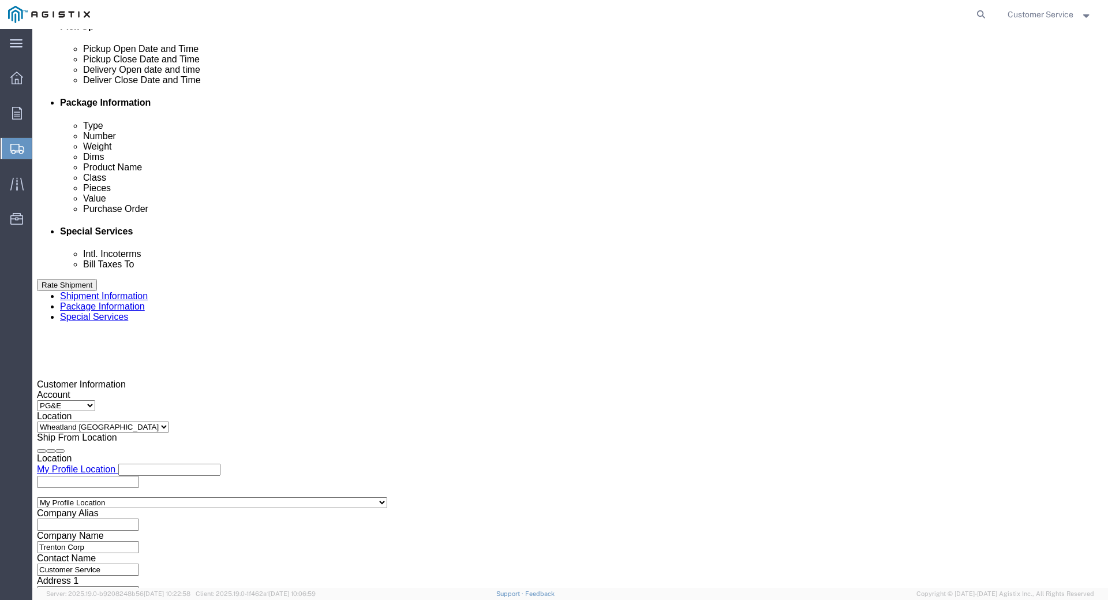
click select "Select Account Type Activity ID Airline Appointment Number ASN Batch Request # …"
select select "DELNUM"
click select "Select Account Type Activity ID Airline Appointment Number ASN Batch Request # …"
click input "text"
paste input "M561595"
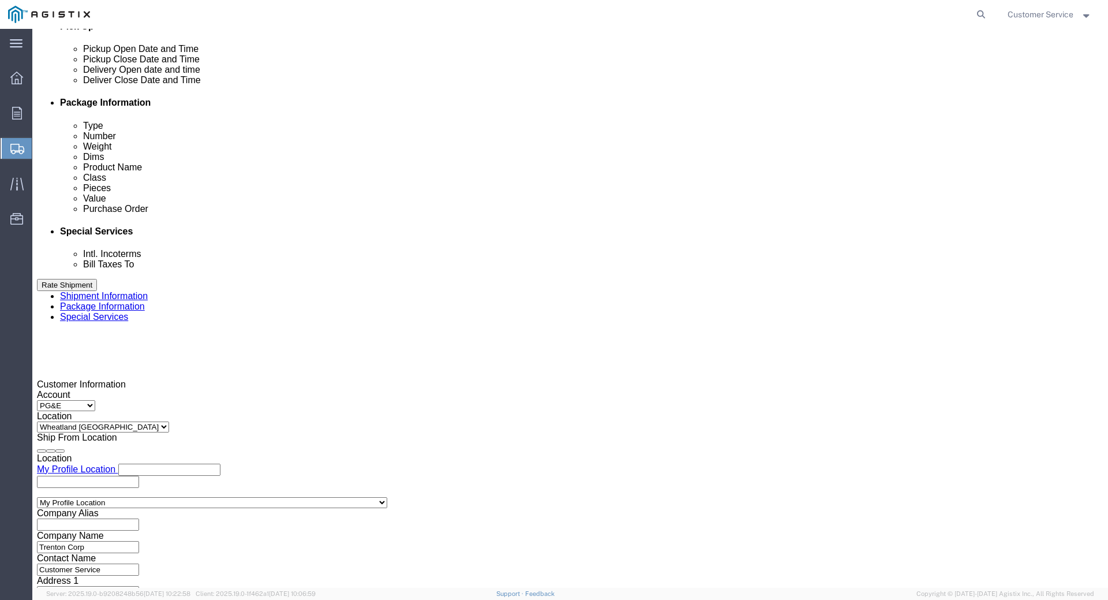
type input "M561595"
click button "Continue"
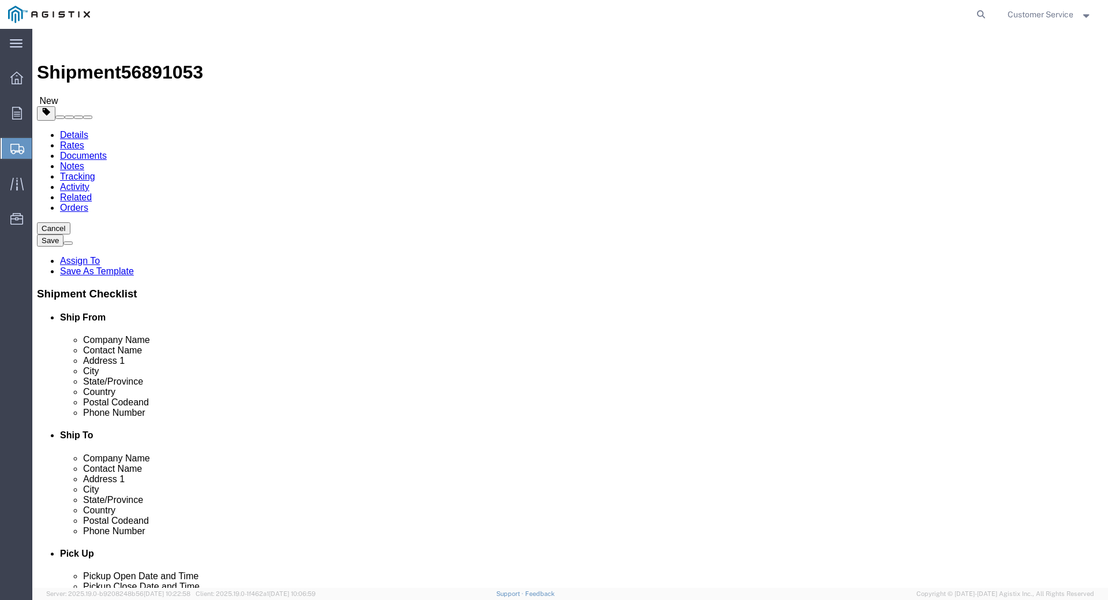
click button "Continue"
click button "Rate Shipment"
